Goal: Navigation & Orientation: Find specific page/section

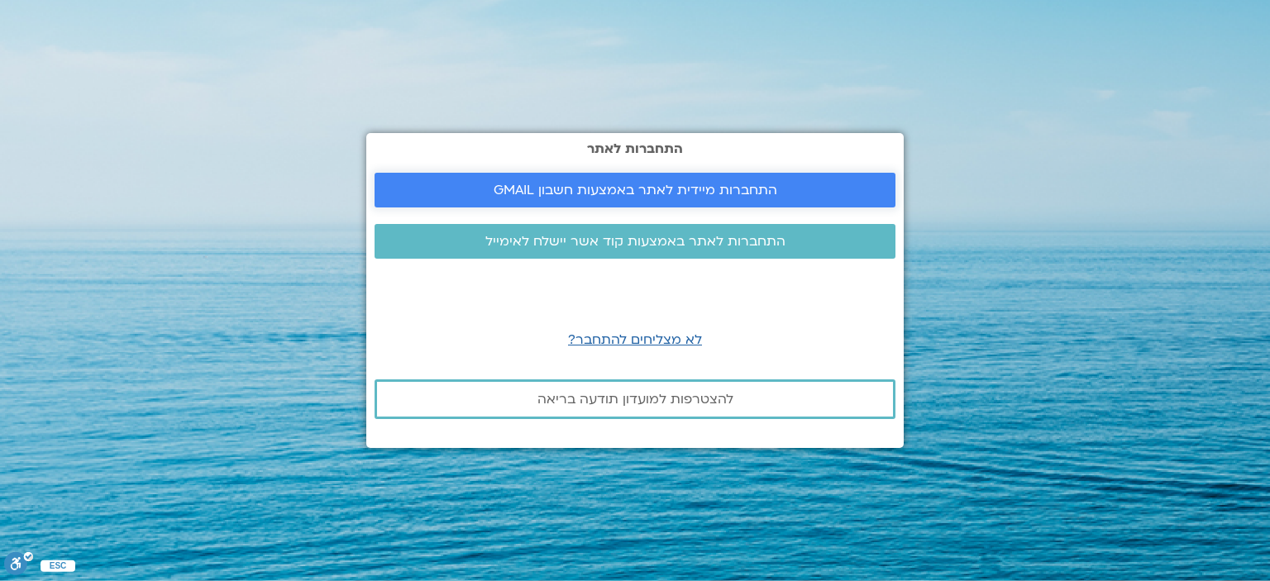
click at [549, 188] on span "התחברות מיידית לאתר באמצעות חשבון GMAIL" at bounding box center [636, 190] width 284 height 15
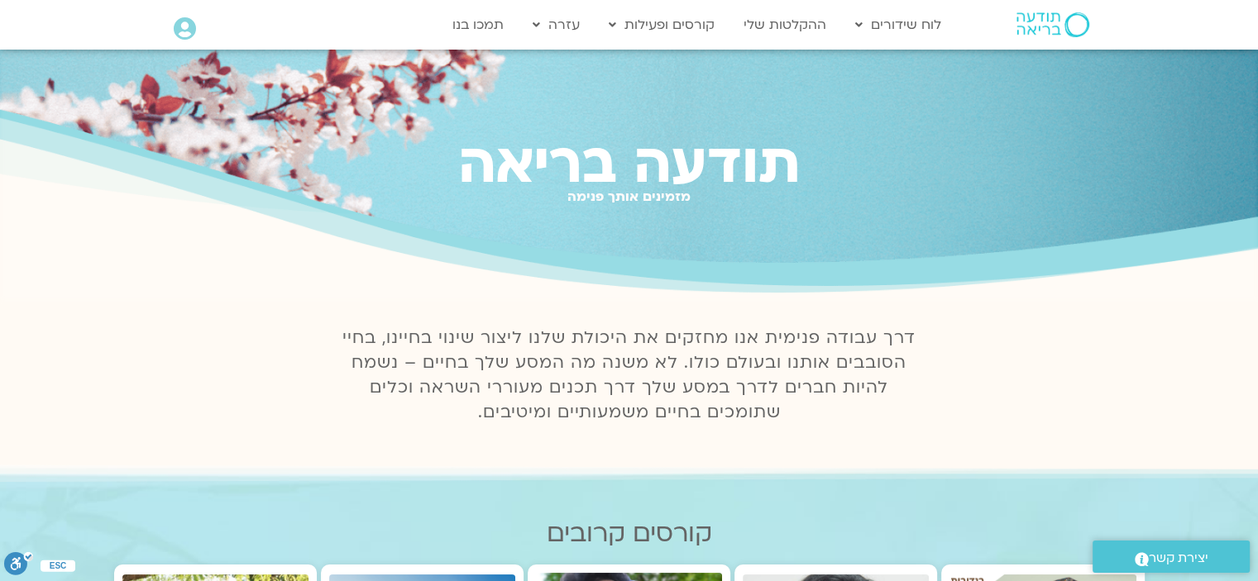
click at [184, 28] on icon at bounding box center [185, 28] width 22 height 23
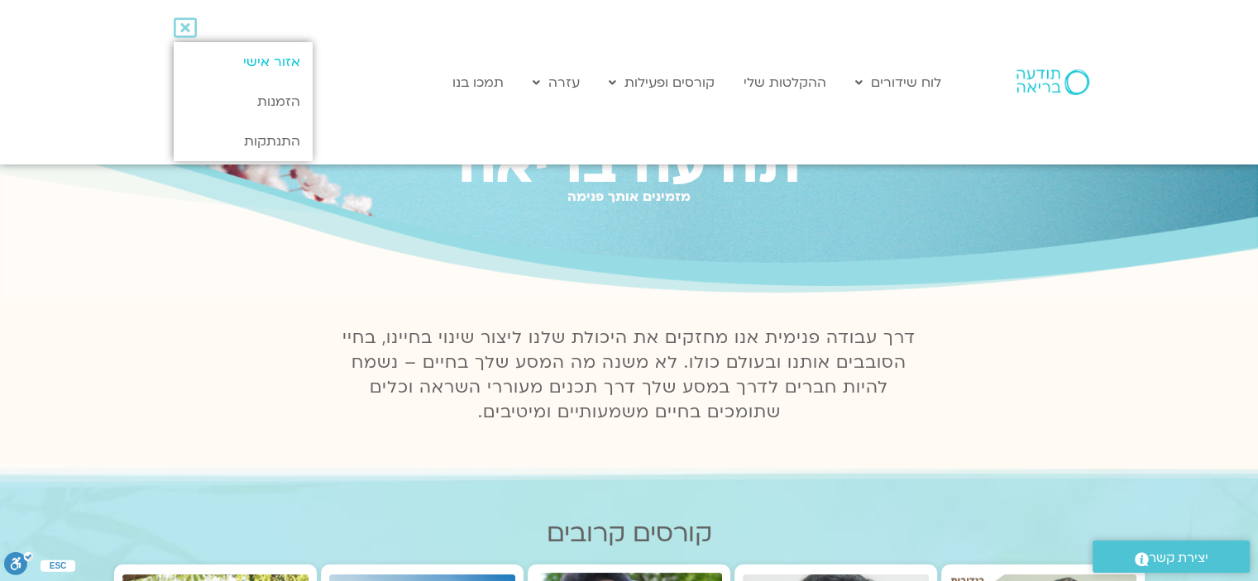
click at [235, 64] on link "אזור אישי" at bounding box center [243, 62] width 138 height 40
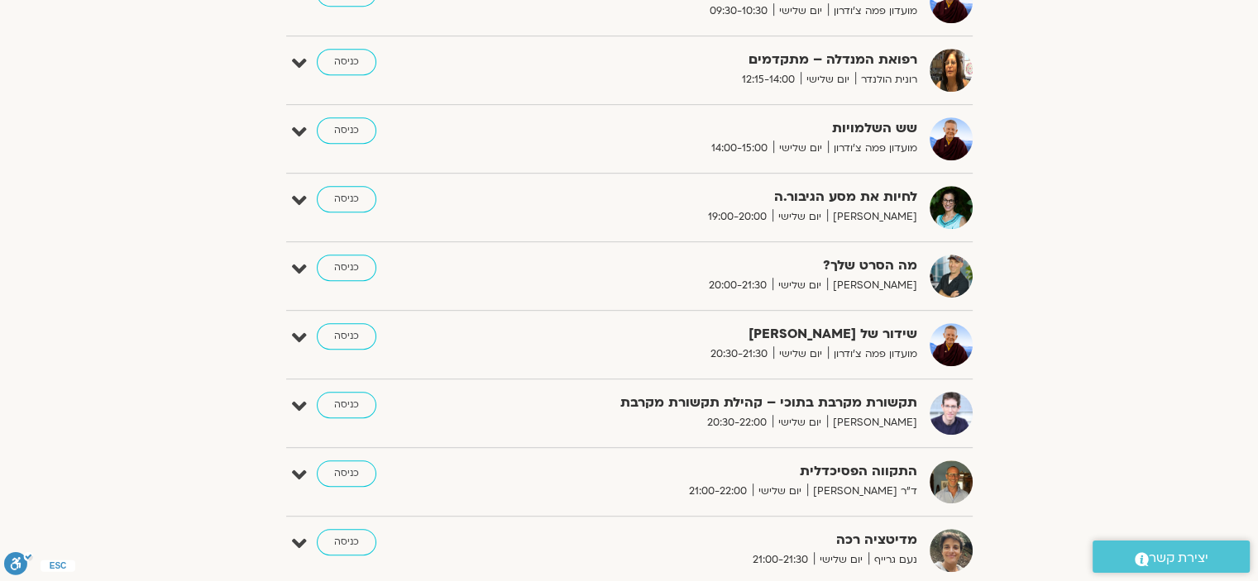
scroll to position [909, 0]
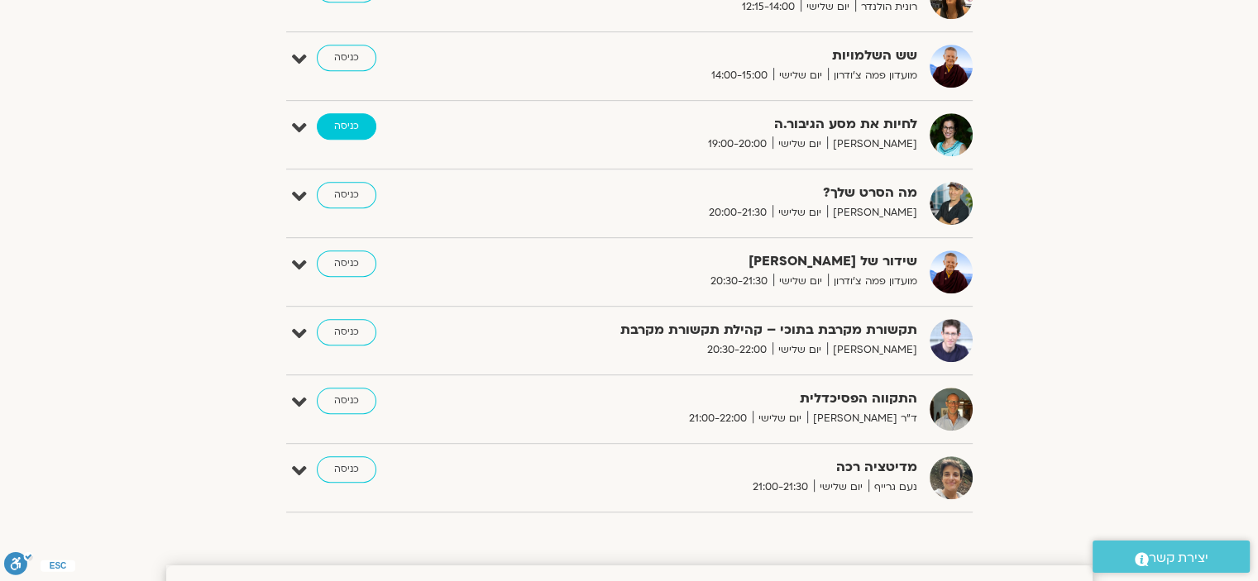
click at [357, 123] on link "כניסה" at bounding box center [347, 126] width 60 height 26
